Goal: Transaction & Acquisition: Subscribe to service/newsletter

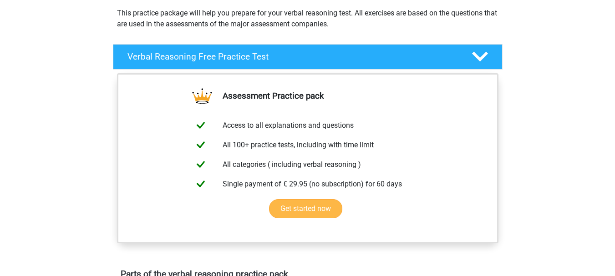
scroll to position [152, 0]
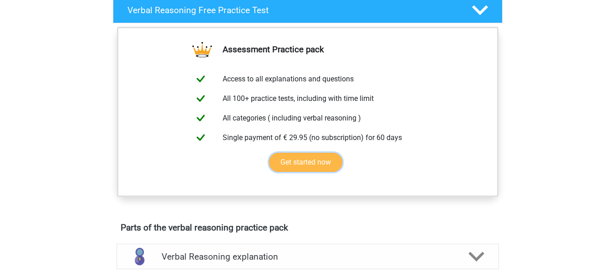
click at [314, 167] on link "Get started now" at bounding box center [305, 162] width 73 height 19
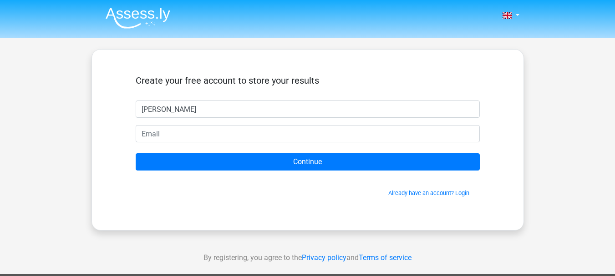
type input "[PERSON_NAME]"
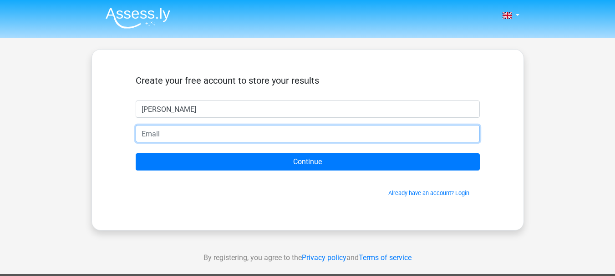
click at [247, 138] on input "email" at bounding box center [308, 133] width 344 height 17
click at [197, 135] on input "arnoldtusingwire@gmail.com" at bounding box center [308, 133] width 344 height 17
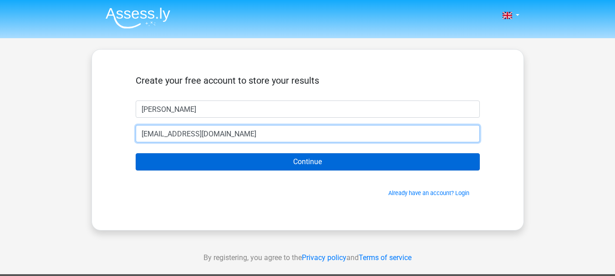
type input "[EMAIL_ADDRESS][DOMAIN_NAME]"
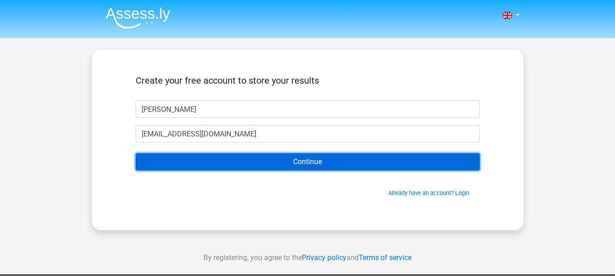
click at [237, 165] on input "Continue" at bounding box center [308, 161] width 344 height 17
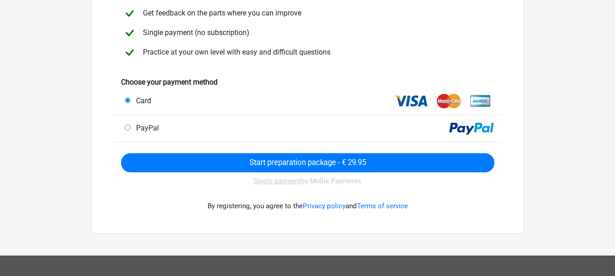
scroll to position [137, 0]
